Goal: Answer question/provide support: Share knowledge or assist other users

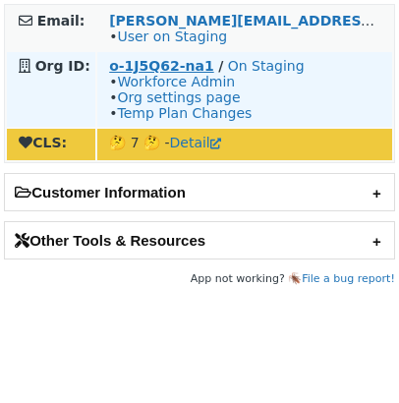
click at [186, 65] on strong "o-1J5Q62-na1" at bounding box center [161, 66] width 104 height 16
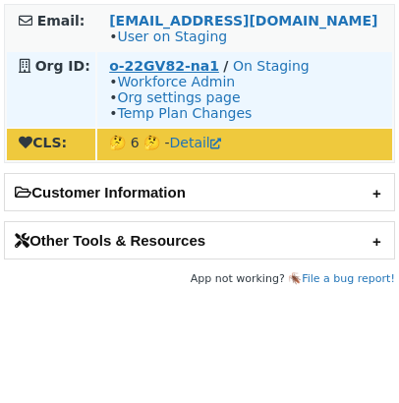
click at [144, 67] on strong "o-22GV82-na1" at bounding box center [164, 66] width 110 height 16
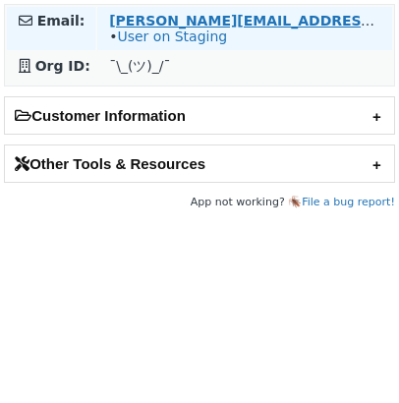
click at [141, 19] on strong "adam.ahmed@travelperk.com" at bounding box center [371, 21] width 525 height 16
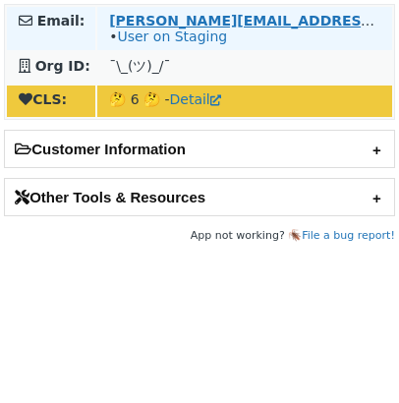
click at [128, 14] on strong "[PERSON_NAME][EMAIL_ADDRESS][PERSON_NAME][DOMAIN_NAME]" at bounding box center [371, 21] width 525 height 16
click at [165, 33] on link "User on Staging" at bounding box center [172, 36] width 110 height 16
click at [192, 18] on strong "[PERSON_NAME][EMAIL_ADDRESS][PERSON_NAME][DOMAIN_NAME]" at bounding box center [371, 21] width 525 height 16
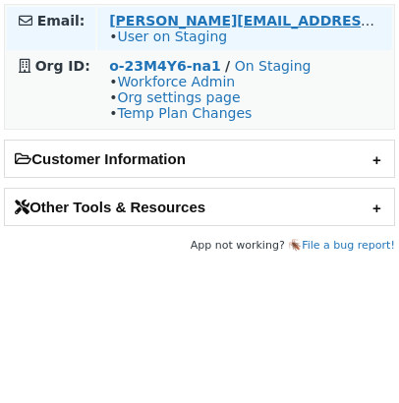
click at [144, 15] on strong "taylor@callgrid.com" at bounding box center [307, 21] width 396 height 16
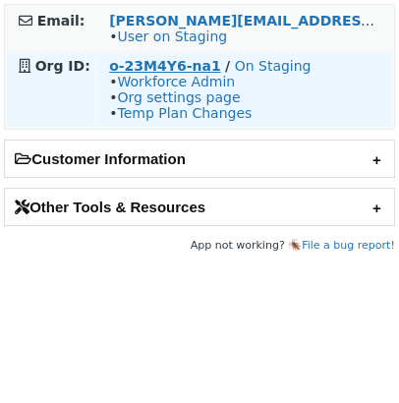
click at [186, 63] on strong "o-23M4Y6-na1" at bounding box center [164, 66] width 111 height 16
click at [175, 65] on strong "o-23M4Y6-na1" at bounding box center [164, 66] width 111 height 16
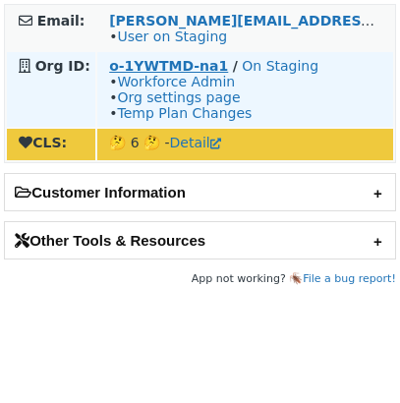
click at [131, 64] on strong "o-1YWTMD-na1" at bounding box center [168, 66] width 119 height 16
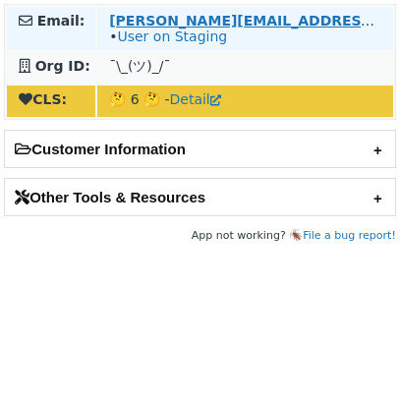
click at [167, 25] on strong "[PERSON_NAME][EMAIL_ADDRESS][PERSON_NAME][DOMAIN_NAME]" at bounding box center [371, 21] width 525 height 16
